Goal: Information Seeking & Learning: Learn about a topic

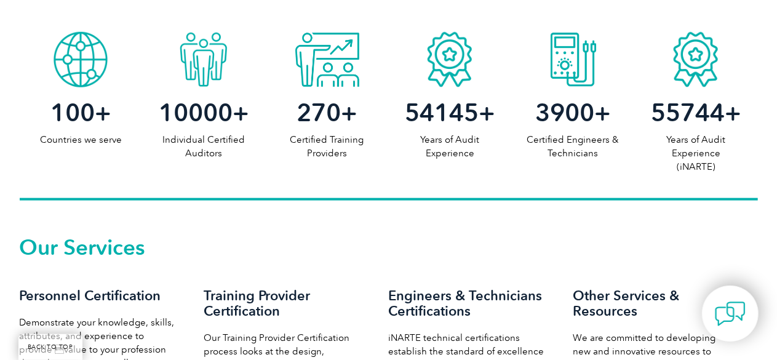
scroll to position [772, 0]
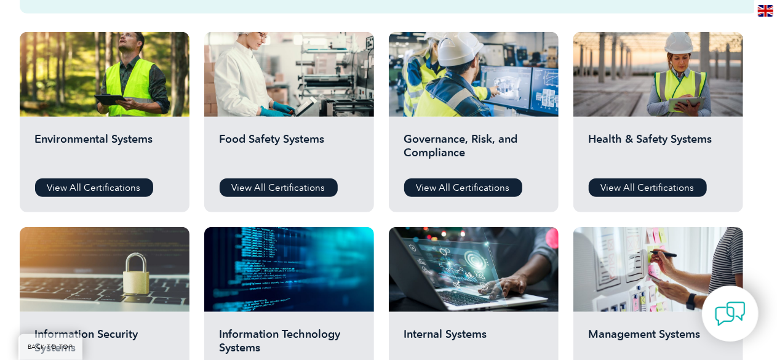
scroll to position [448, 0]
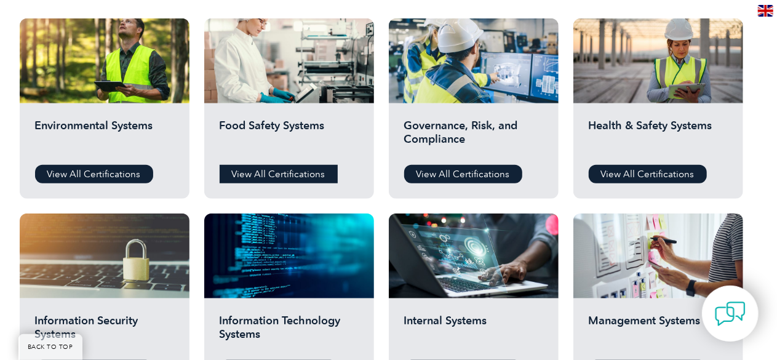
click at [282, 173] on link "View All Certifications" at bounding box center [279, 174] width 118 height 18
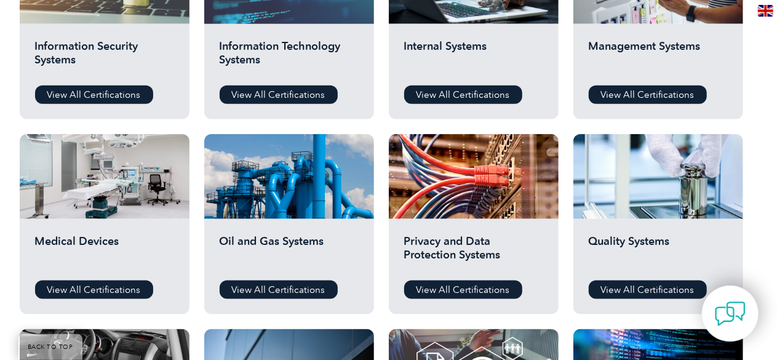
scroll to position [625, 0]
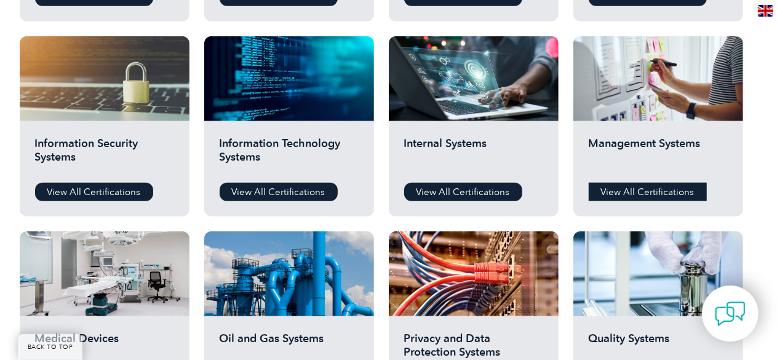
click at [629, 185] on link "View All Certifications" at bounding box center [648, 192] width 118 height 18
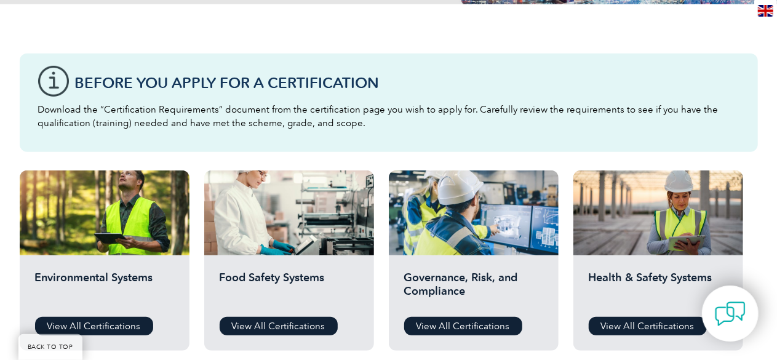
scroll to position [0, 0]
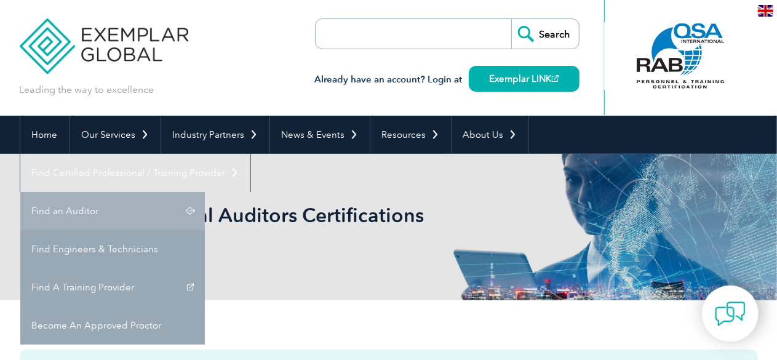
click at [205, 192] on link "Find an Auditor" at bounding box center [112, 211] width 185 height 38
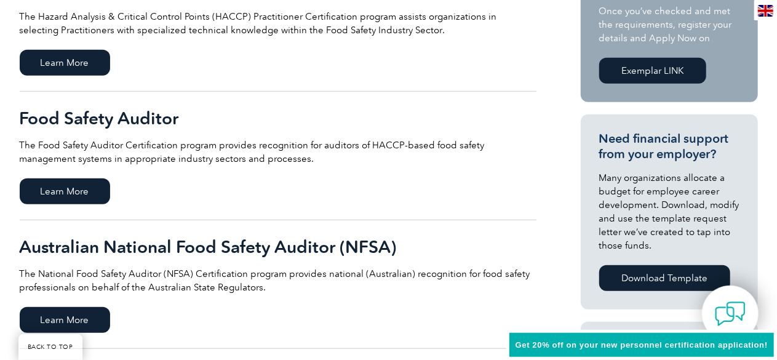
scroll to position [352, 0]
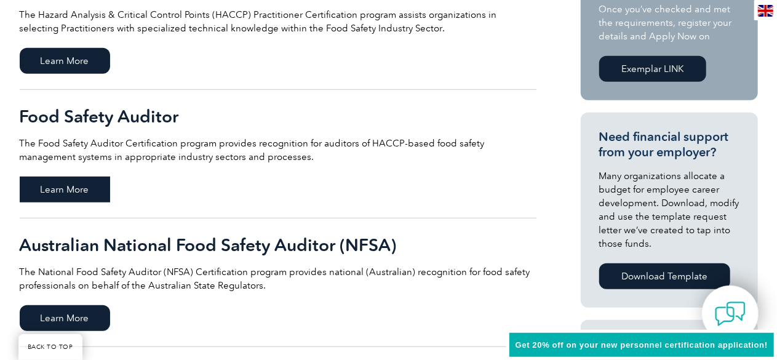
click at [79, 191] on span "Learn More" at bounding box center [65, 190] width 90 height 26
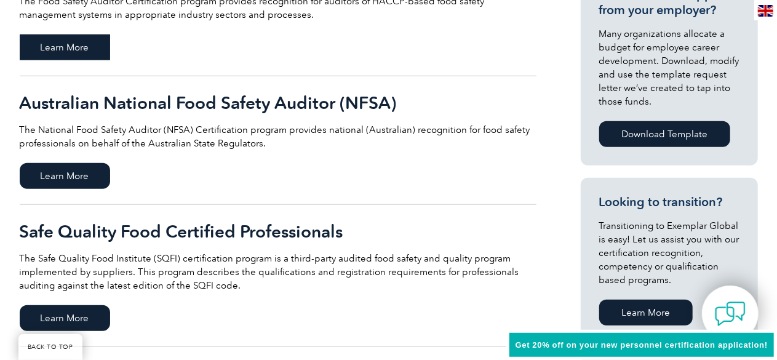
scroll to position [504, 0]
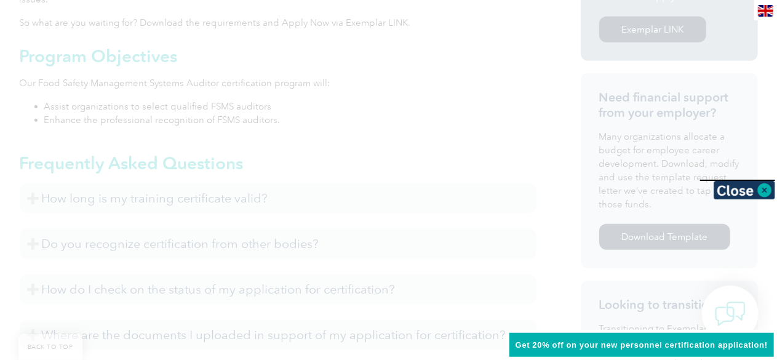
scroll to position [484, 0]
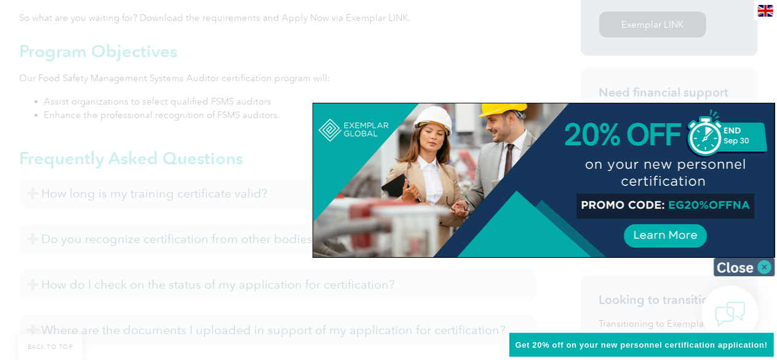
click at [747, 185] on div at bounding box center [544, 180] width 462 height 154
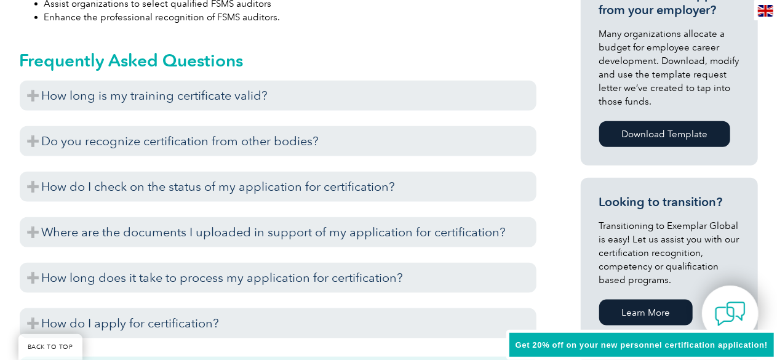
scroll to position [579, 0]
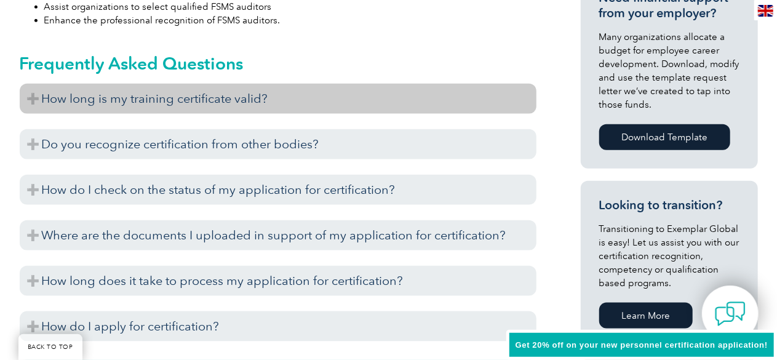
click at [359, 102] on h3 "How long is my training certificate valid?" at bounding box center [278, 99] width 517 height 30
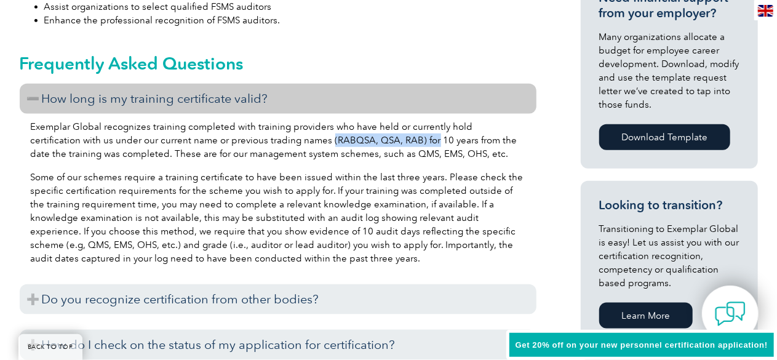
drag, startPoint x: 278, startPoint y: 137, endPoint x: 380, endPoint y: 142, distance: 102.3
click at [380, 142] on p "Exemplar Global recognizes training completed with training providers who have …" at bounding box center [278, 140] width 495 height 41
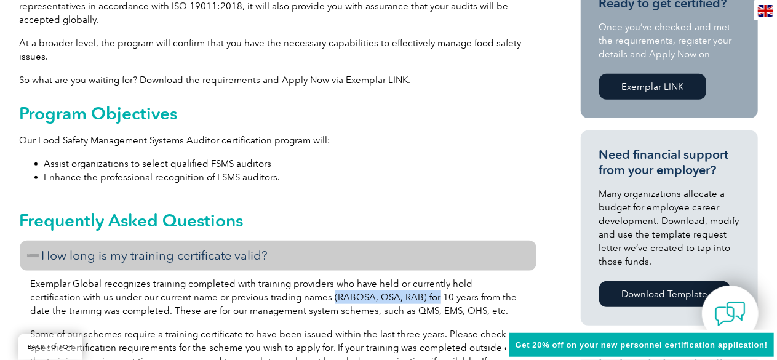
scroll to position [6, 0]
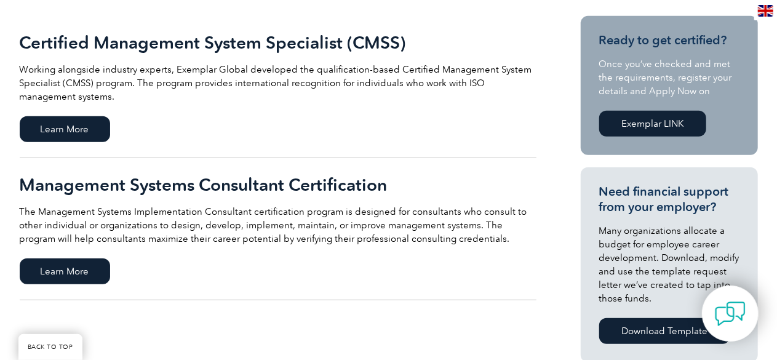
scroll to position [295, 0]
